Goal: Task Accomplishment & Management: Use online tool/utility

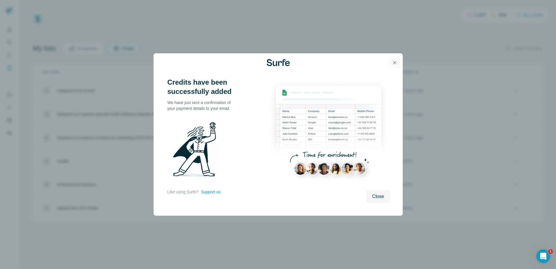
click at [394, 62] on icon "button" at bounding box center [395, 63] width 6 height 6
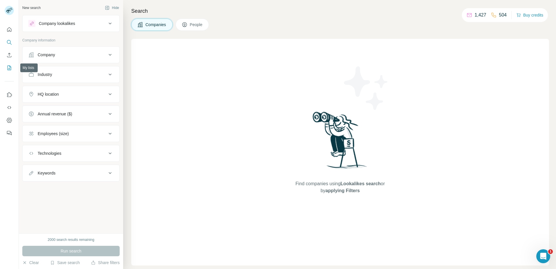
click at [9, 69] on icon "My lists" at bounding box center [9, 68] width 6 height 6
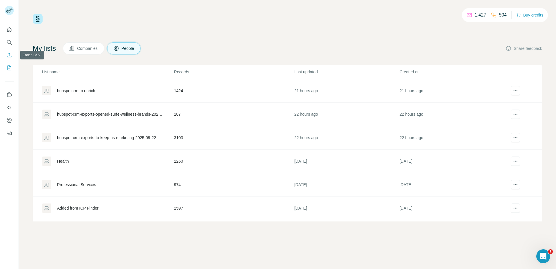
click at [9, 55] on icon "Enrich CSV" at bounding box center [9, 55] width 6 height 6
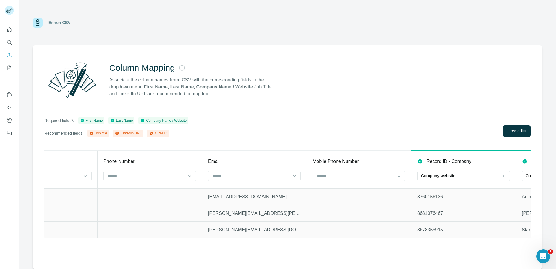
scroll to position [0, 367]
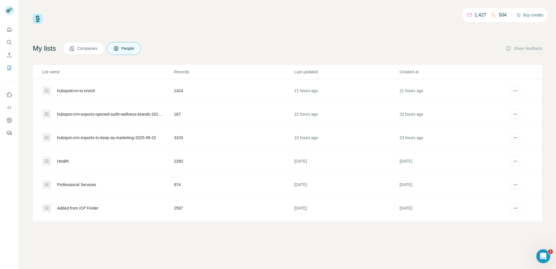
click at [530, 14] on button "Buy credits" at bounding box center [530, 15] width 27 height 8
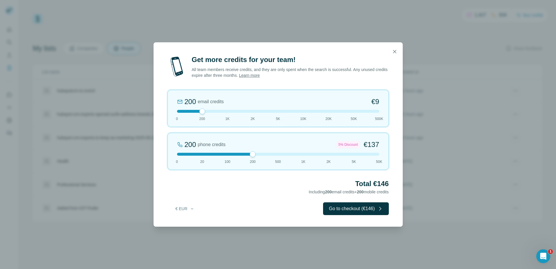
drag, startPoint x: 201, startPoint y: 154, endPoint x: 248, endPoint y: 152, distance: 47.3
click at [248, 152] on div "200 phone credits 5% Discount €137 0 20 100 200 500 1K 2K 5K 50K" at bounding box center [278, 151] width 221 height 37
drag, startPoint x: 201, startPoint y: 110, endPoint x: 171, endPoint y: 107, distance: 30.3
click at [171, 107] on div "0 email credits €0 0 200 1K 2K 5K 10K 20K 50K 500K" at bounding box center [278, 108] width 221 height 37
click at [393, 49] on icon "button" at bounding box center [395, 52] width 6 height 6
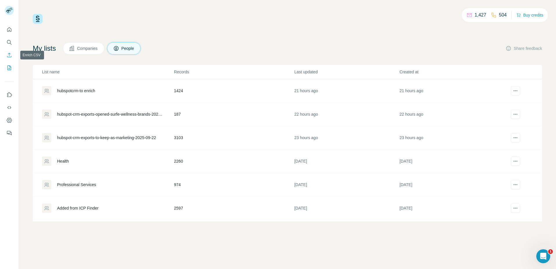
click at [8, 56] on icon "Enrich CSV" at bounding box center [9, 55] width 6 height 6
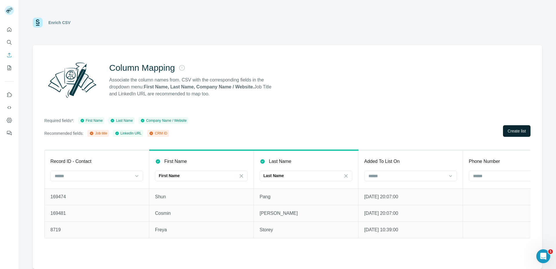
click at [518, 131] on span "Create list" at bounding box center [517, 131] width 18 height 6
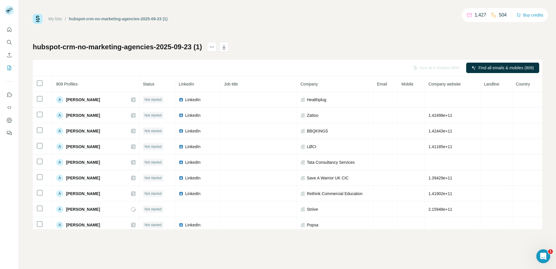
click at [439, 38] on div "My lists / hubspot-crm-no-marketing-agencies-2025-09-23 (1) 1,427 504 Buy credi…" at bounding box center [288, 121] width 510 height 215
click at [496, 65] on span "Find all emails & mobiles (809)" at bounding box center [506, 68] width 55 height 6
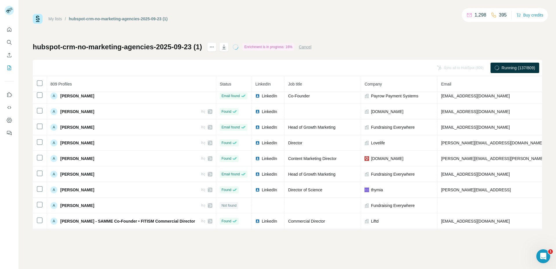
scroll to position [277, 0]
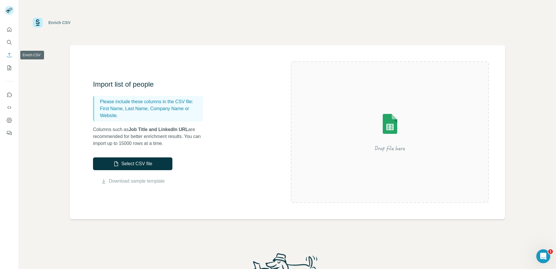
click at [10, 55] on icon "Enrich CSV" at bounding box center [9, 55] width 6 height 6
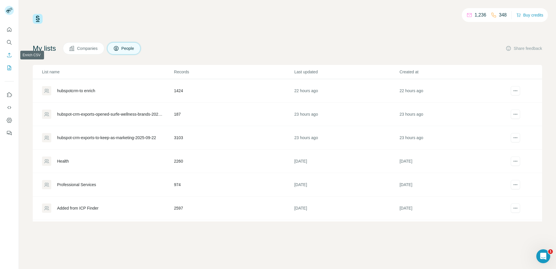
click at [6, 55] on button "Enrich CSV" at bounding box center [9, 55] width 9 height 10
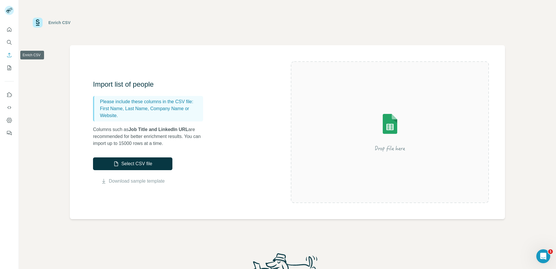
click at [8, 56] on icon "Enrich CSV" at bounding box center [9, 55] width 6 height 6
click at [10, 68] on icon "My lists" at bounding box center [9, 68] width 6 height 6
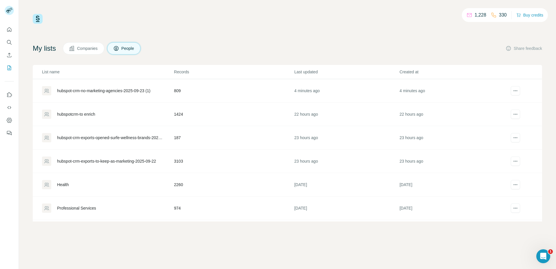
click at [108, 90] on div "hubspot-crm-no-marketing-agencies-2025-09-23 (1)" at bounding box center [103, 91] width 93 height 6
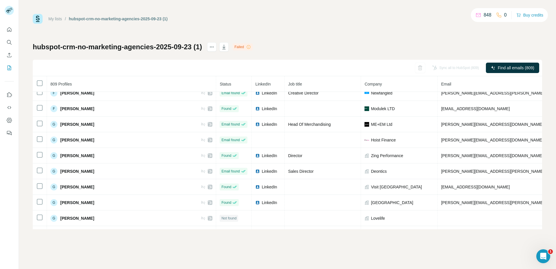
scroll to position [4249, 0]
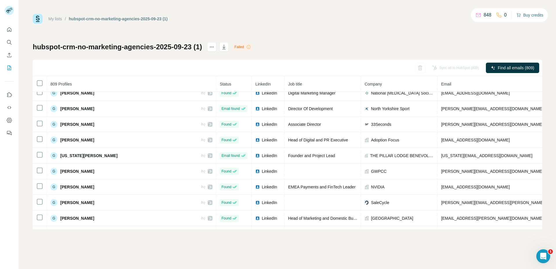
click at [529, 16] on button "Buy credits" at bounding box center [530, 15] width 27 height 8
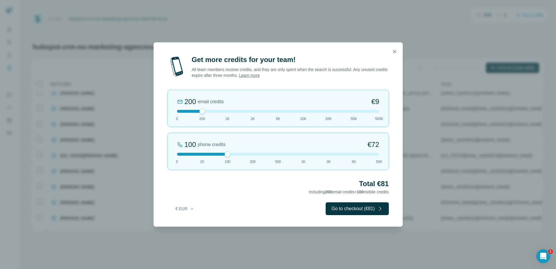
click at [230, 152] on div at bounding box center [228, 154] width 6 height 6
click at [396, 51] on icon "button" at bounding box center [395, 52] width 6 height 6
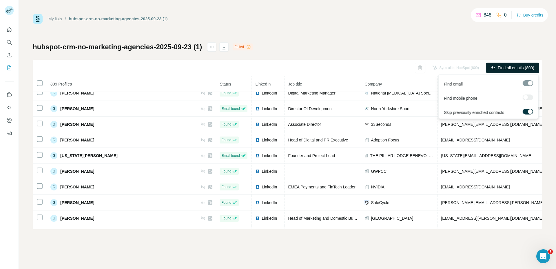
click at [504, 68] on span "Find all emails (809)" at bounding box center [516, 68] width 37 height 6
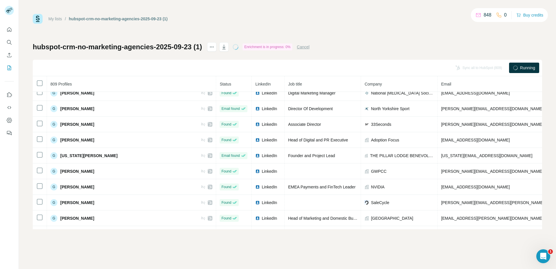
click at [308, 48] on button "Cancel" at bounding box center [303, 47] width 13 height 6
click at [227, 47] on icon "button" at bounding box center [224, 47] width 6 height 6
click at [400, 39] on div "My lists / hubspot-crm-no-marketing-agencies-2025-09-23 (1) 835 0 Buy credits h…" at bounding box center [288, 121] width 510 height 215
click at [453, 68] on div "Sync all to HubSpot (809)" at bounding box center [455, 68] width 55 height 10
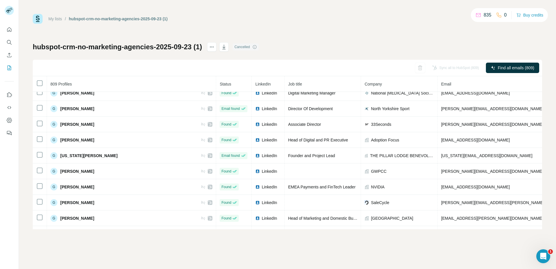
click at [453, 68] on div "Sync all to HubSpot (809)" at bounding box center [455, 68] width 55 height 10
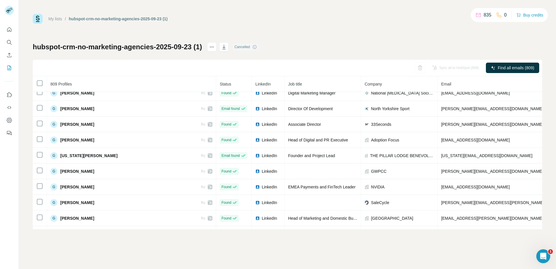
click at [227, 46] on icon "button" at bounding box center [224, 47] width 6 height 6
click at [227, 45] on icon "button" at bounding box center [224, 47] width 6 height 6
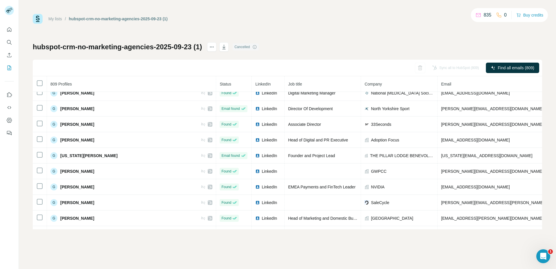
click at [227, 45] on icon "button" at bounding box center [224, 47] width 6 height 6
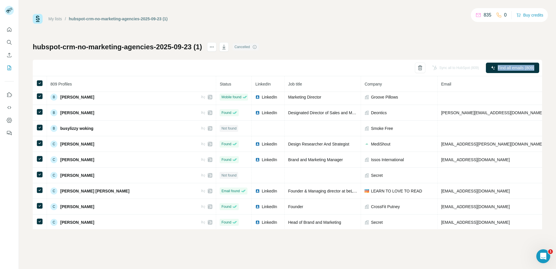
click at [411, 18] on div "My lists / hubspot-crm-no-marketing-agencies-2025-09-23 (1) 835 0 Buy credits" at bounding box center [288, 19] width 510 height 10
click at [392, 19] on div "My lists / hubspot-crm-no-marketing-agencies-2025-09-23 (1) 835 0 Buy credits" at bounding box center [288, 19] width 510 height 10
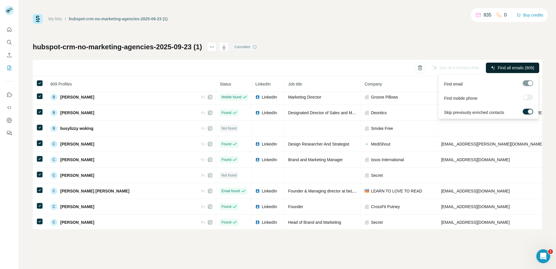
click at [515, 69] on span "Find all emails (809)" at bounding box center [516, 68] width 37 height 6
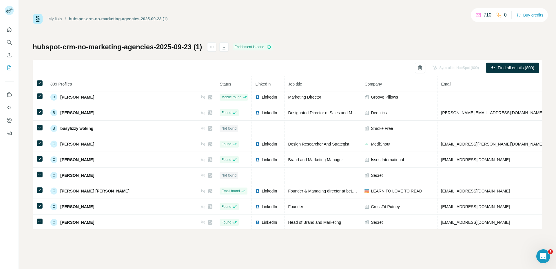
click at [443, 78] on th "Email" at bounding box center [526, 84] width 176 height 16
click at [408, 37] on div "My lists / hubspot-crm-no-marketing-agencies-2025-09-23 (1) 710 0 Buy credits h…" at bounding box center [288, 121] width 510 height 215
click at [535, 18] on button "Buy credits" at bounding box center [530, 15] width 27 height 8
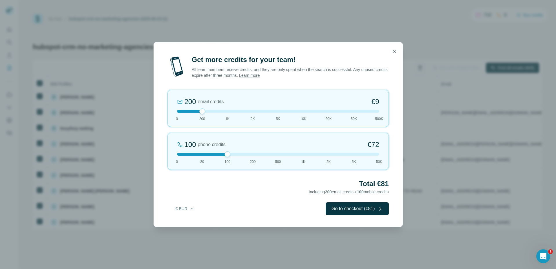
click at [225, 153] on div at bounding box center [228, 154] width 6 height 6
drag, startPoint x: 201, startPoint y: 111, endPoint x: 171, endPoint y: 110, distance: 29.6
click at [171, 110] on div "0 email credits €0 0 200 1K 2K 5K 10K 20K 50K 500K" at bounding box center [278, 108] width 221 height 37
click at [398, 51] on button "button" at bounding box center [395, 52] width 12 height 12
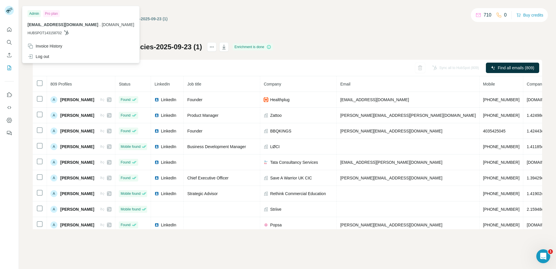
click at [266, 25] on div "My lists / hubspot-crm-no-marketing-agencies-2025-09-23 (1) 710 0 Buy credits h…" at bounding box center [288, 121] width 510 height 215
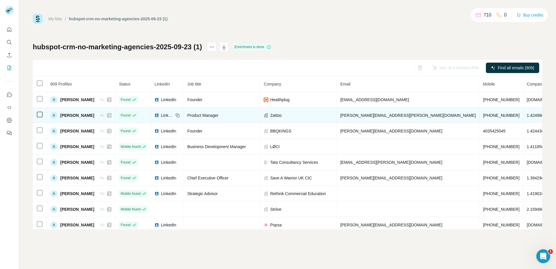
scroll to position [0, 14]
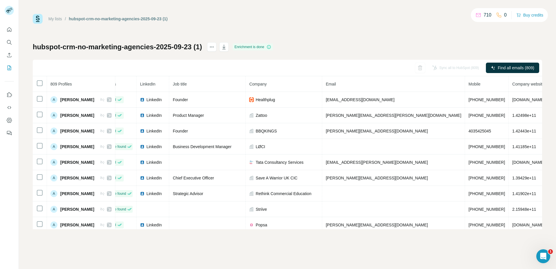
click at [262, 84] on span "Company" at bounding box center [257, 84] width 17 height 5
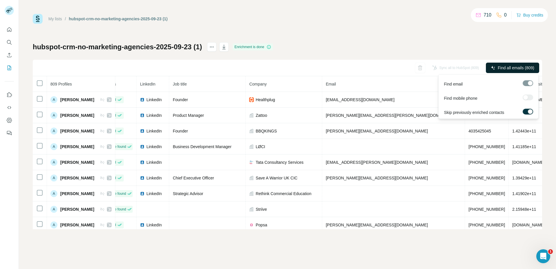
click at [498, 68] on span "Find all emails (809)" at bounding box center [516, 68] width 37 height 6
